Goal: Transaction & Acquisition: Purchase product/service

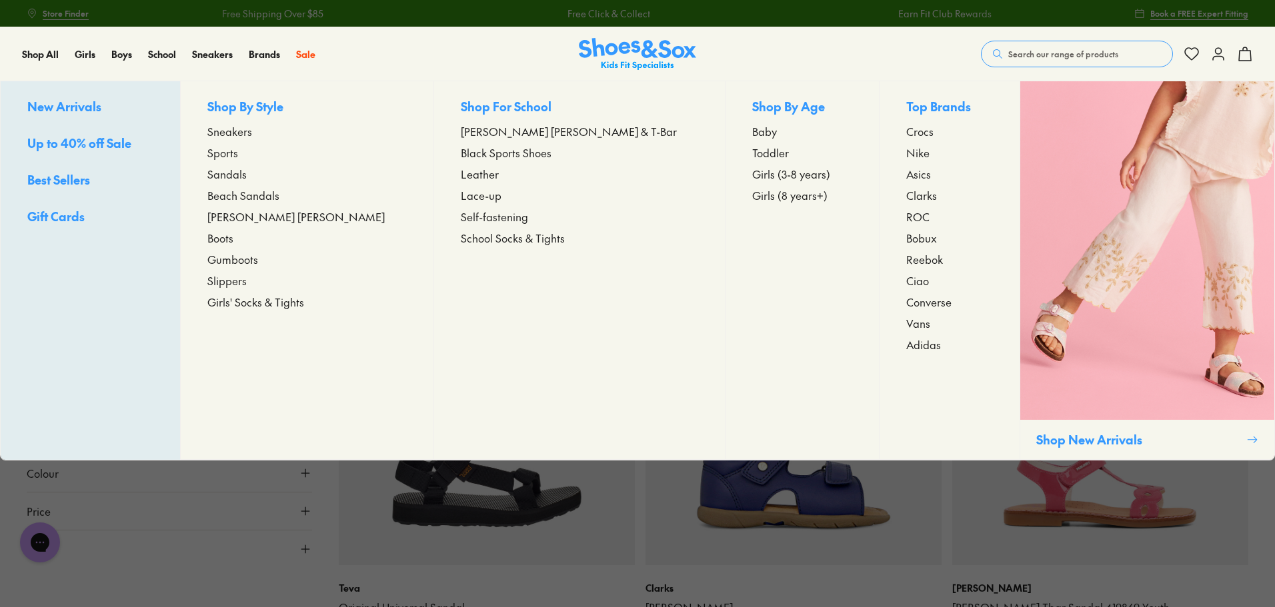
click at [752, 195] on span "Girls (8 years+)" at bounding box center [789, 195] width 75 height 16
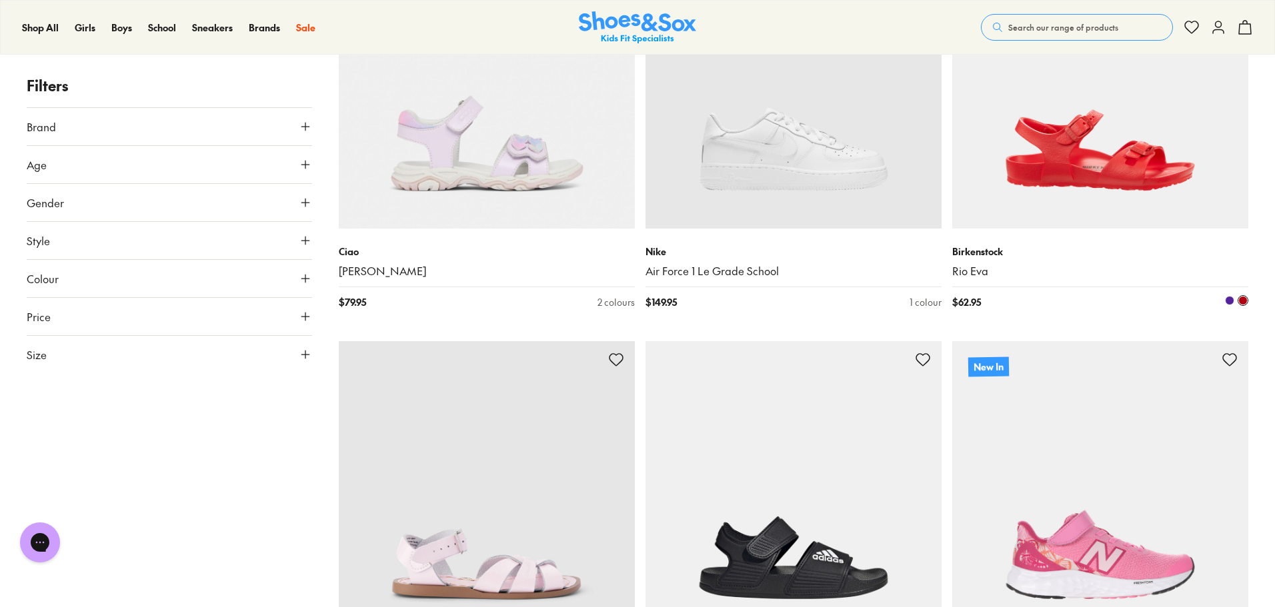
scroll to position [867, 0]
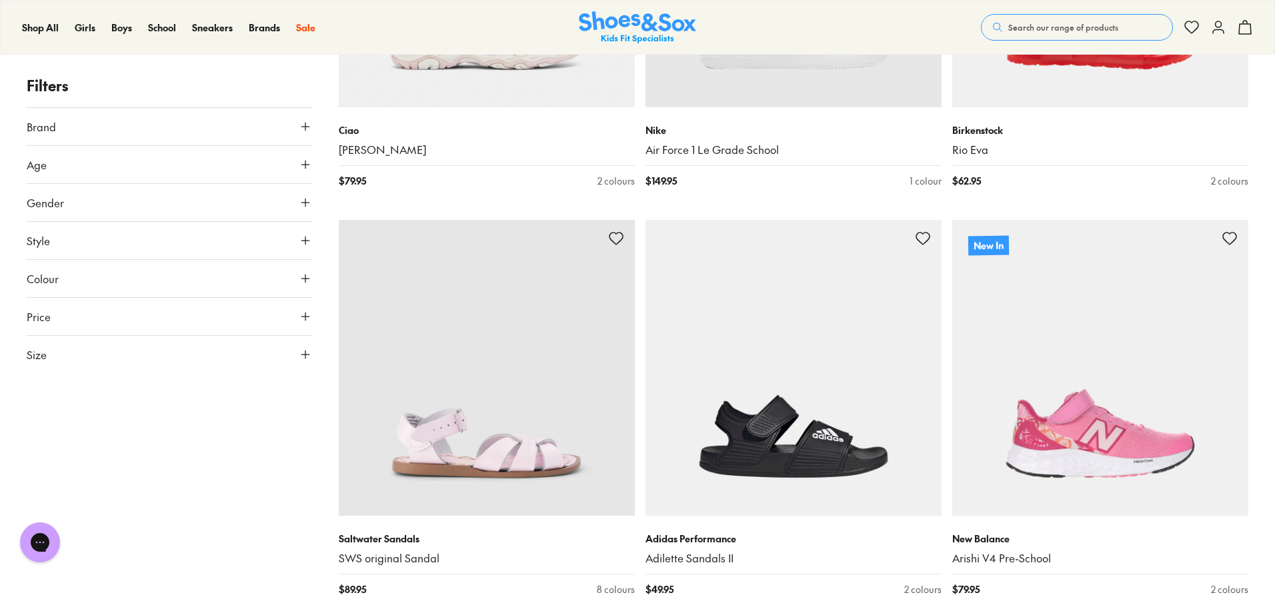
click at [302, 317] on use at bounding box center [305, 317] width 8 height 8
click at [308, 421] on icon at bounding box center [305, 423] width 13 height 13
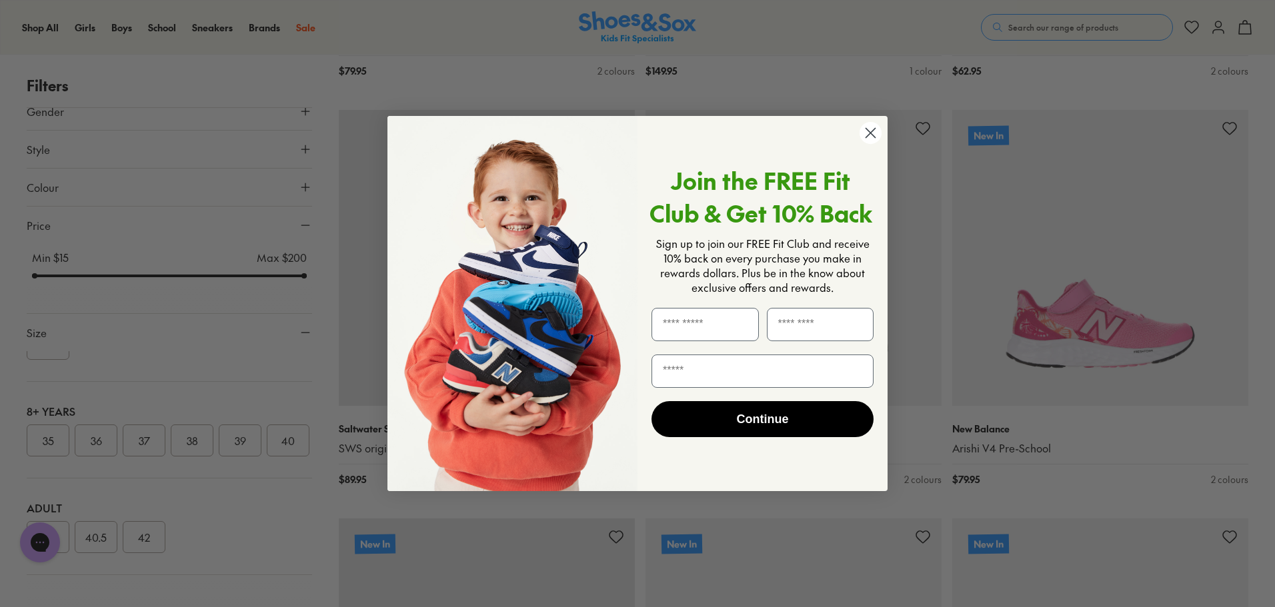
scroll to position [1000, 0]
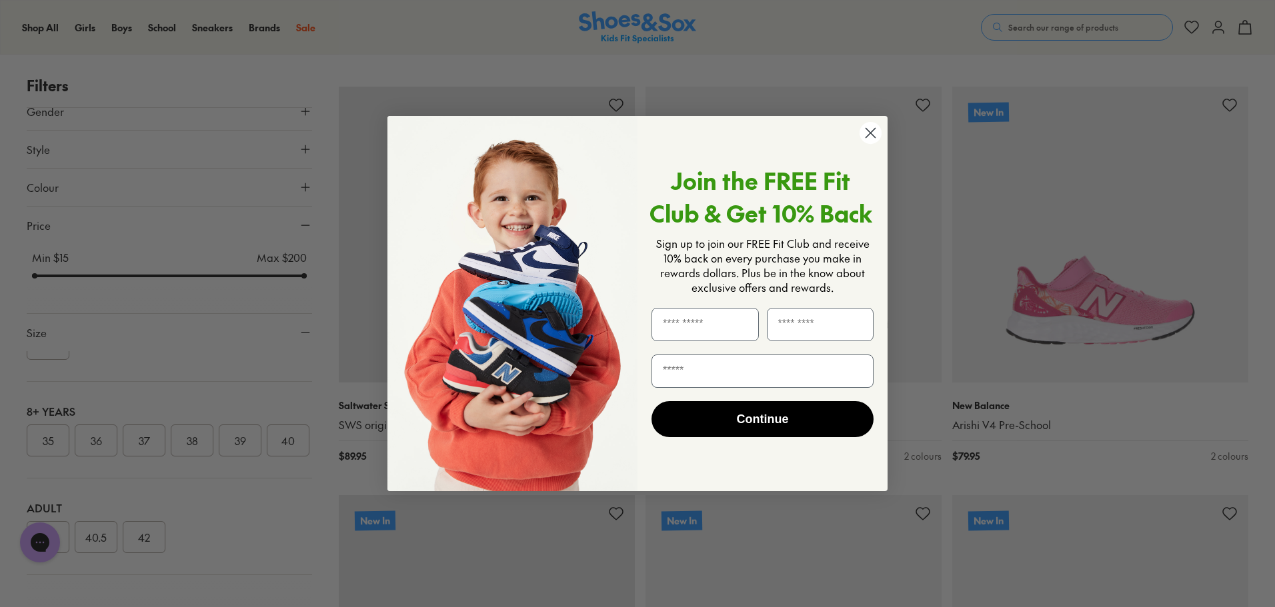
click at [870, 133] on icon "Close dialog" at bounding box center [870, 133] width 9 height 9
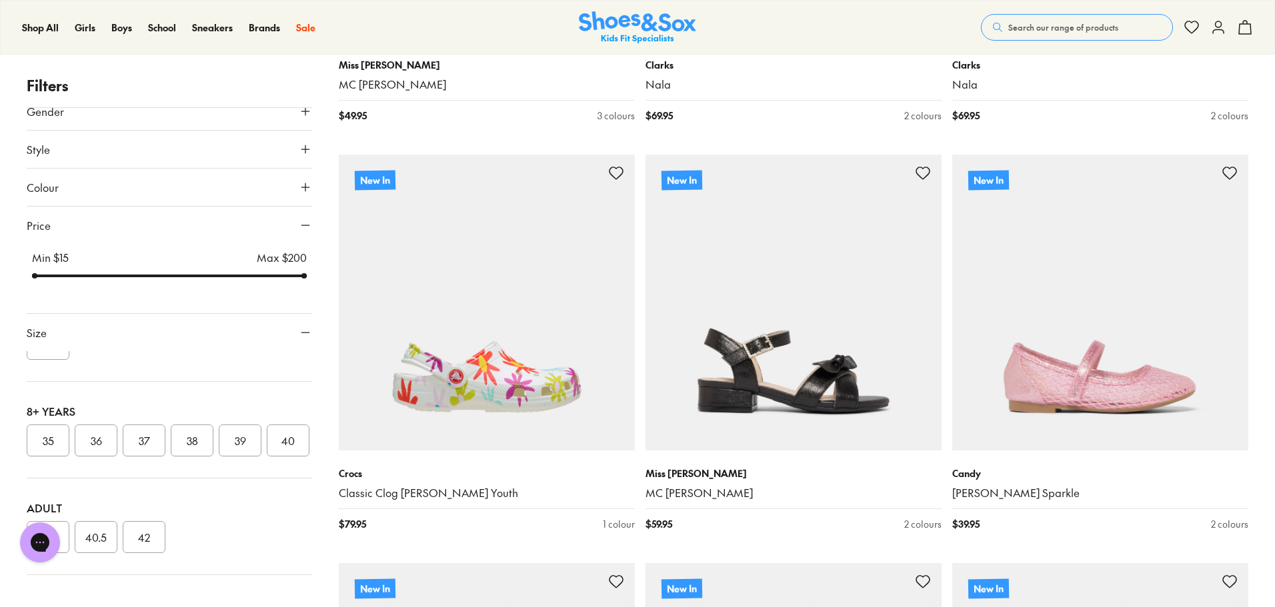
scroll to position [3400, 0]
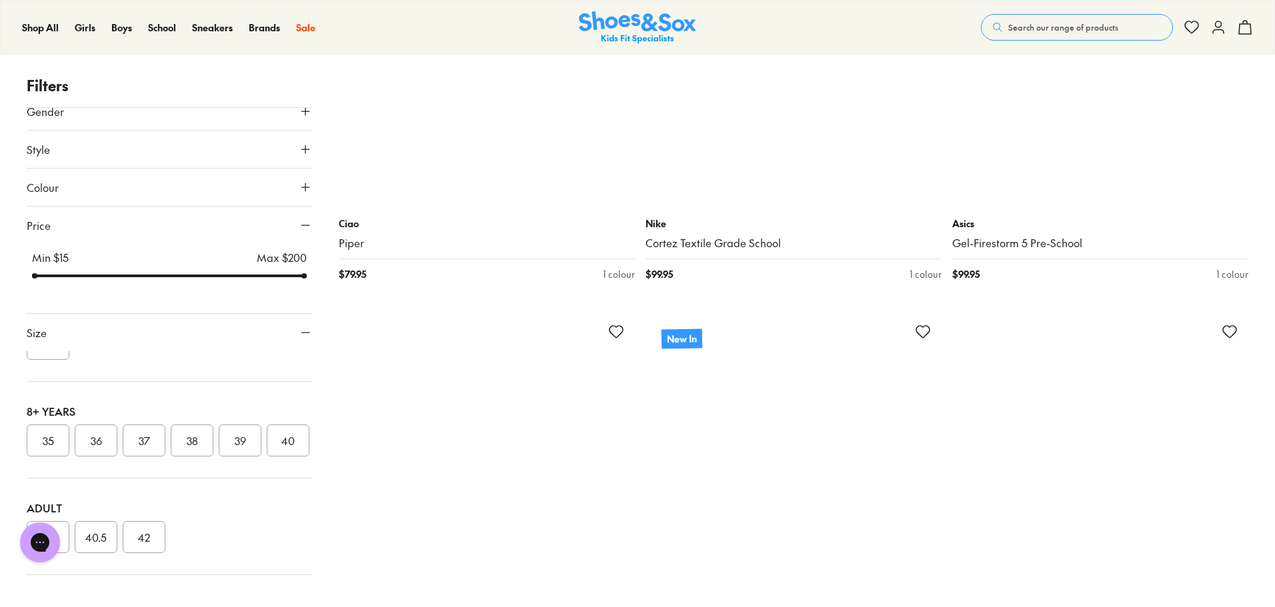
scroll to position [6267, 0]
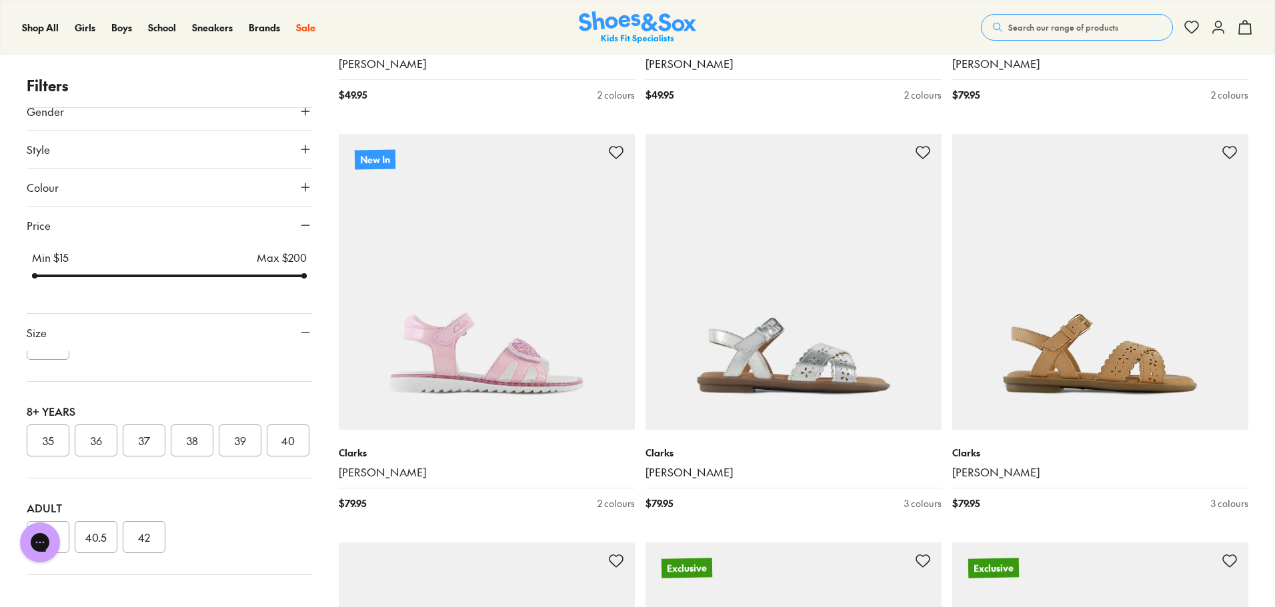
click at [299, 149] on icon at bounding box center [305, 149] width 13 height 13
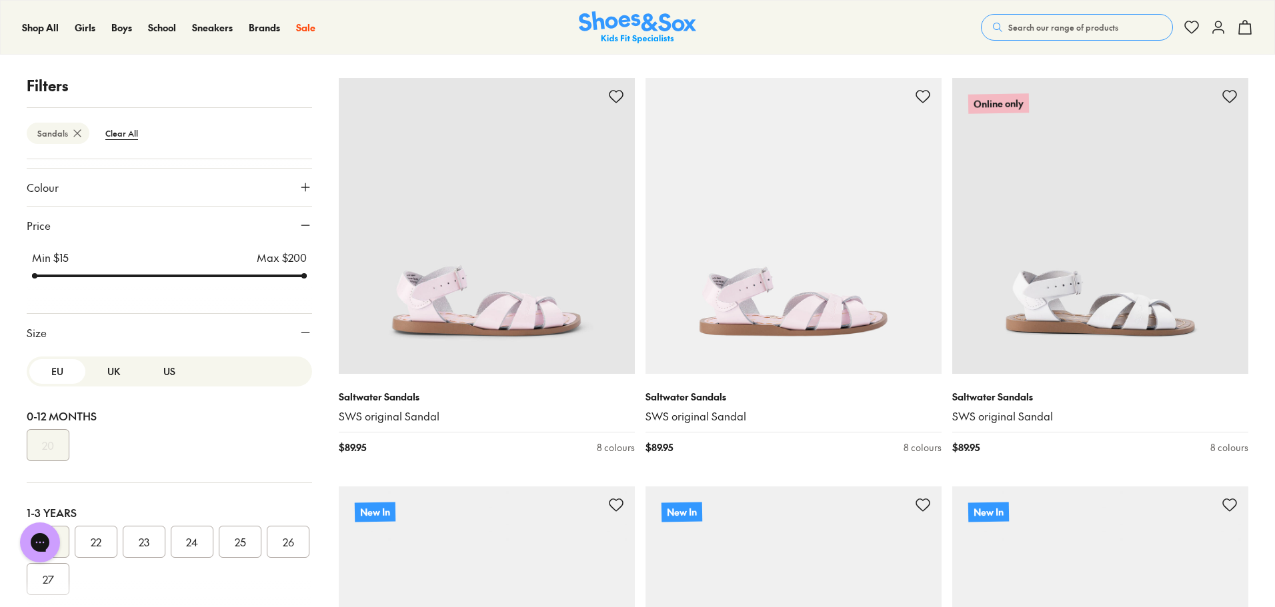
click at [165, 378] on button "US" at bounding box center [169, 371] width 56 height 25
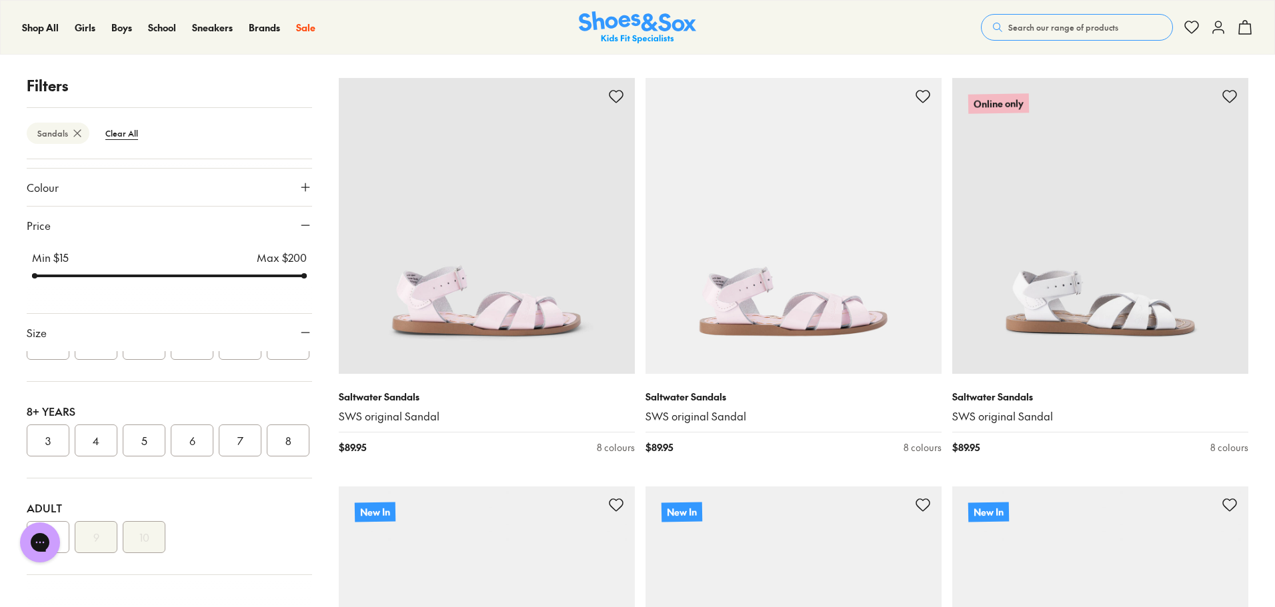
scroll to position [407, 0]
click at [152, 425] on button "5" at bounding box center [144, 441] width 43 height 32
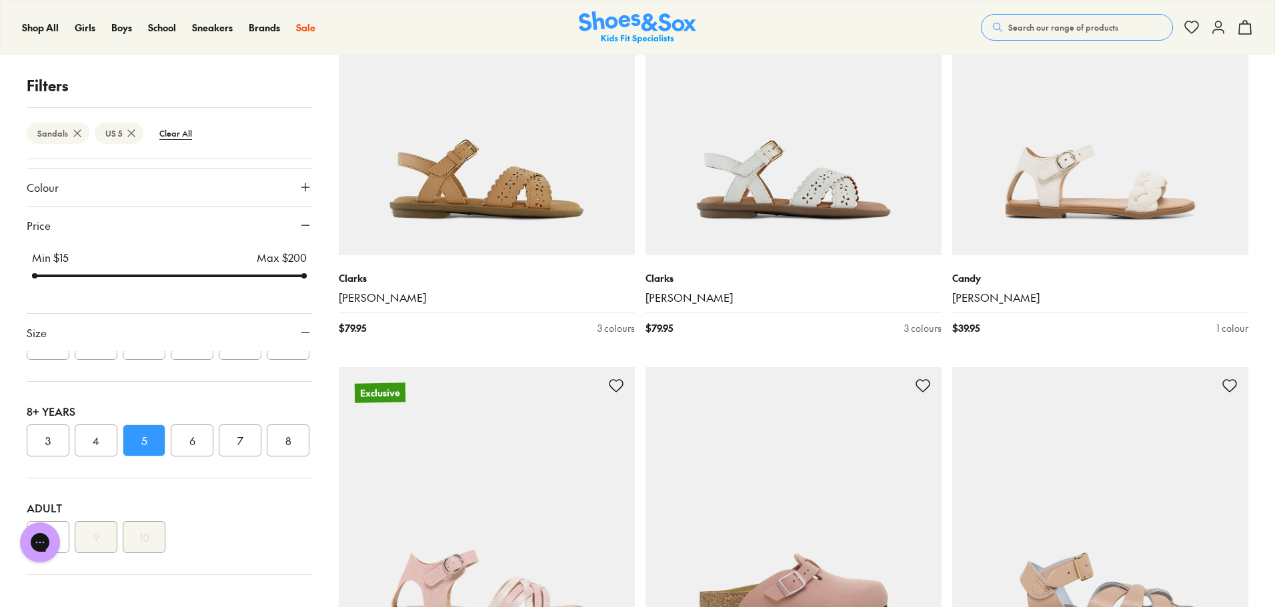
scroll to position [2951, 0]
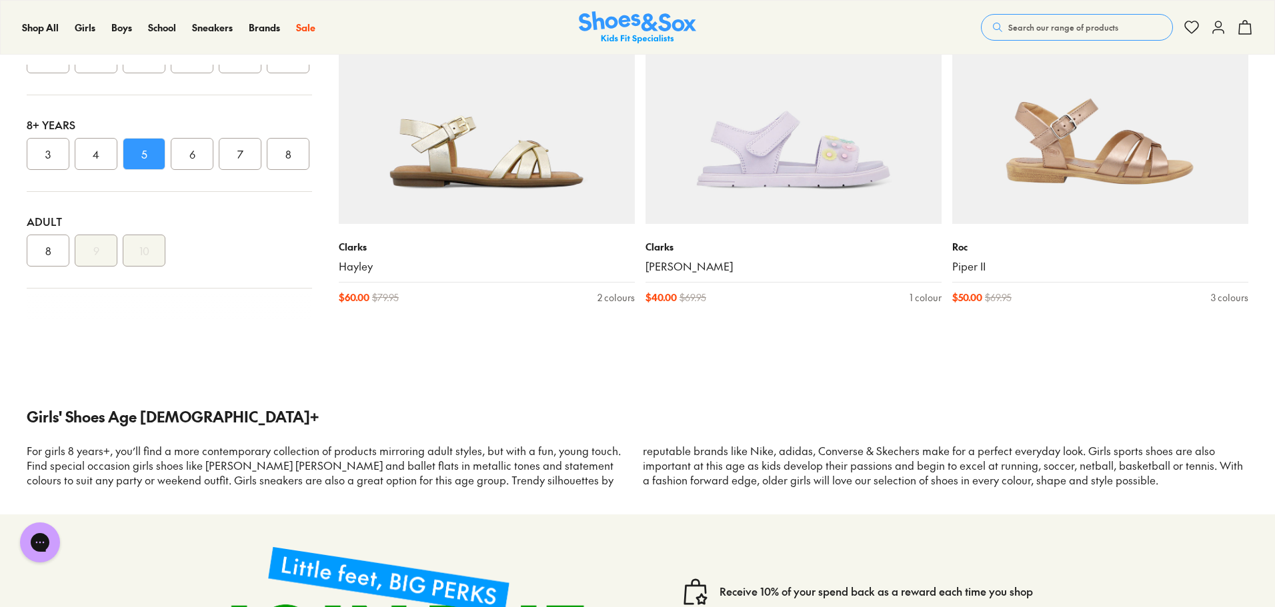
scroll to position [5084, 0]
